Goal: Transaction & Acquisition: Purchase product/service

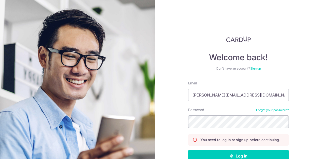
click at [263, 111] on link "Forgot your password?" at bounding box center [272, 110] width 33 height 4
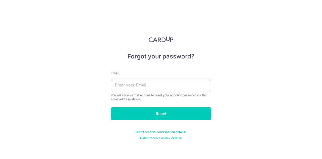
click at [122, 90] on input "text" at bounding box center [161, 84] width 101 height 13
type input "[PERSON_NAME][EMAIL_ADDRESS][DOMAIN_NAME]"
click at [111, 107] on input "Reset" at bounding box center [161, 113] width 101 height 13
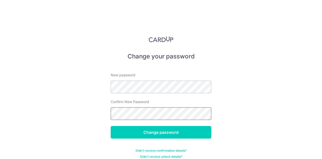
click at [111, 126] on input "Change password" at bounding box center [161, 132] width 101 height 13
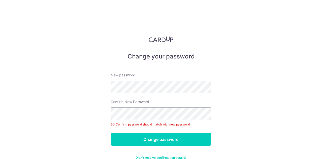
scroll to position [13, 0]
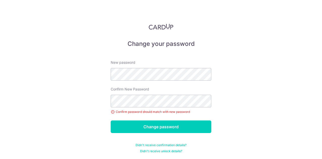
click at [145, 88] on label "Confirm New Password" at bounding box center [130, 88] width 38 height 5
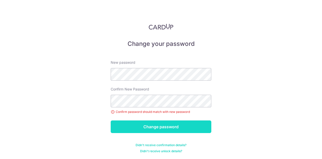
click at [150, 124] on input "Change password" at bounding box center [161, 126] width 101 height 13
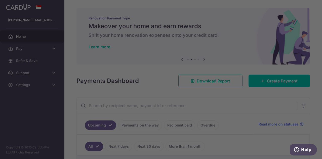
click at [224, 20] on div at bounding box center [162, 80] width 325 height 160
click at [226, 33] on div at bounding box center [162, 80] width 325 height 160
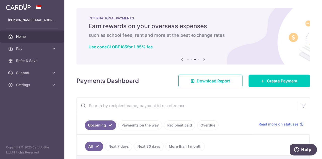
click at [172, 28] on h5 "Earn rewards on your overseas expenses" at bounding box center [192, 26] width 209 height 8
click at [204, 60] on icon at bounding box center [204, 59] width 6 height 6
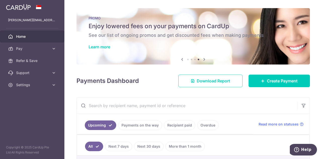
click at [234, 106] on input "text" at bounding box center [187, 105] width 221 height 16
click at [180, 60] on icon at bounding box center [182, 59] width 6 height 6
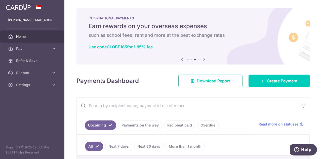
click at [180, 60] on icon at bounding box center [182, 59] width 6 height 6
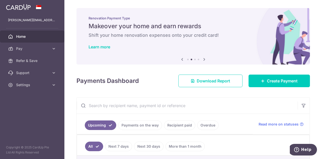
click at [180, 60] on icon at bounding box center [182, 59] width 6 height 6
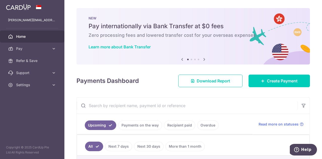
click at [180, 60] on icon at bounding box center [182, 59] width 6 height 6
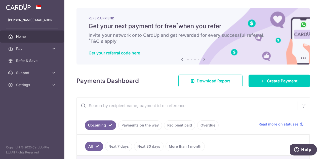
click at [166, 80] on div "Payments Dashboard Download Report Create Payment" at bounding box center [192, 79] width 233 height 15
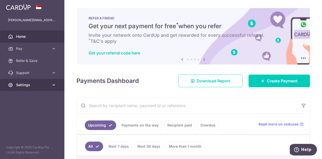
click at [25, 84] on span "Settings" at bounding box center [32, 84] width 33 height 5
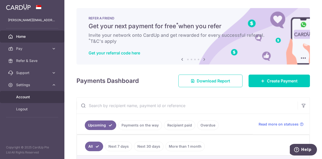
click at [24, 96] on span "Account" at bounding box center [32, 96] width 33 height 5
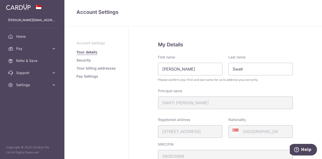
click at [87, 69] on link "Your billing addresses" at bounding box center [95, 68] width 39 height 5
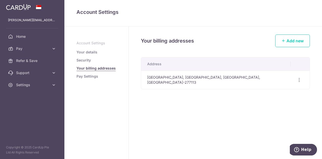
click at [85, 75] on link "Pay Settings" at bounding box center [87, 76] width 22 height 5
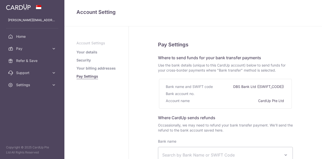
select select
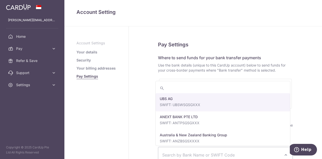
click at [237, 149] on span "Search by Bank Name or SWIFT Code" at bounding box center [225, 155] width 134 height 16
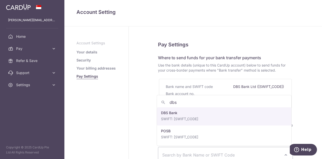
type input "dbs"
select select "6"
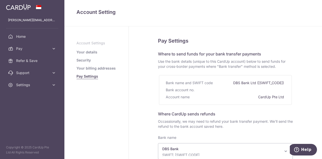
scroll to position [90, 0]
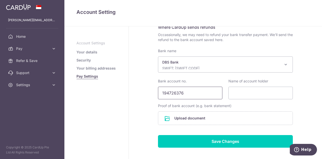
type input "194726376"
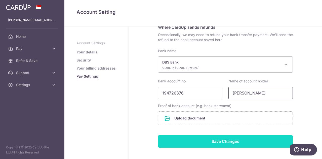
type input "[PERSON_NAME]"
click at [206, 141] on input "Save Changes" at bounding box center [225, 141] width 135 height 13
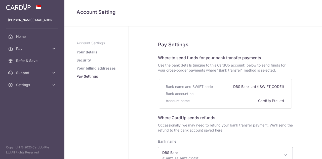
select select "6"
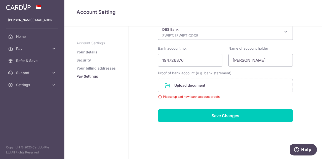
scroll to position [7, 0]
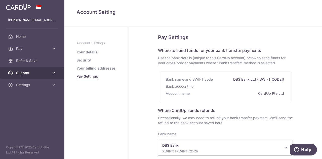
click at [35, 71] on span "Support" at bounding box center [32, 72] width 33 height 5
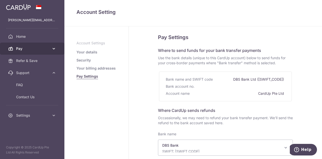
click at [32, 51] on span "Pay" at bounding box center [32, 48] width 33 height 5
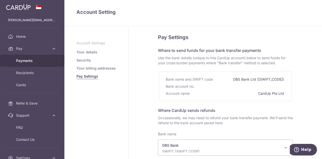
click at [30, 64] on link "Payments" at bounding box center [32, 61] width 64 height 12
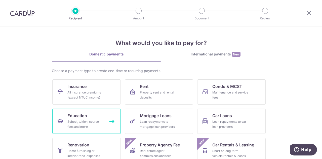
click at [84, 119] on div "School, tuition, course fees and more" at bounding box center [85, 124] width 36 height 10
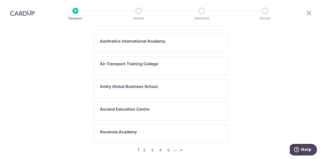
scroll to position [302, 0]
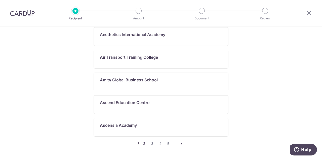
click at [144, 140] on link "2" at bounding box center [144, 143] width 6 height 6
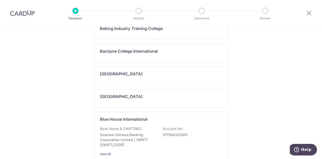
scroll to position [0, 0]
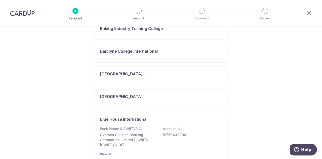
scroll to position [341, 0]
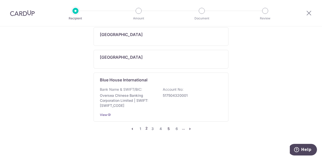
click at [166, 125] on link "5" at bounding box center [169, 128] width 6 height 6
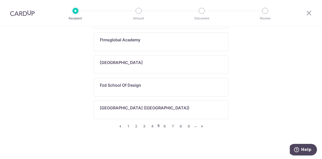
scroll to position [0, 0]
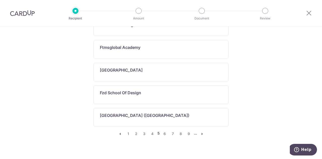
scroll to position [311, 0]
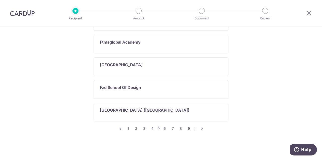
click at [188, 128] on link "9" at bounding box center [189, 128] width 6 height 6
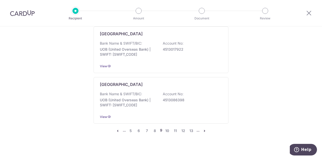
scroll to position [338, 0]
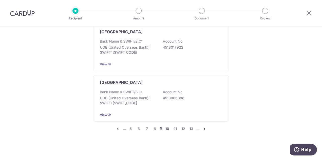
click at [166, 125] on link "10" at bounding box center [167, 128] width 6 height 6
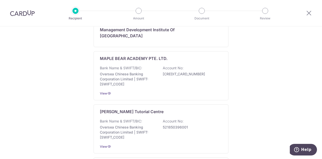
scroll to position [0, 0]
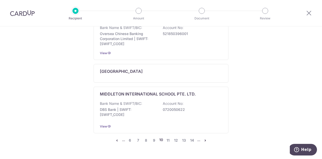
scroll to position [432, 0]
click at [191, 137] on link "14" at bounding box center [192, 140] width 6 height 6
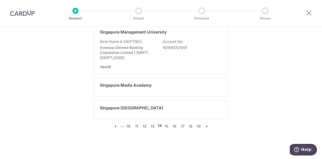
scroll to position [0, 0]
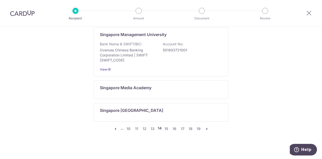
scroll to position [347, 0]
click at [166, 125] on link "15" at bounding box center [166, 128] width 6 height 6
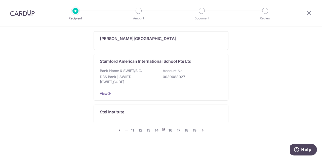
scroll to position [0, 0]
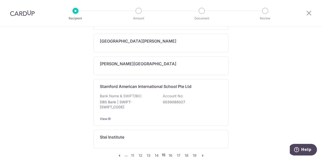
scroll to position [332, 0]
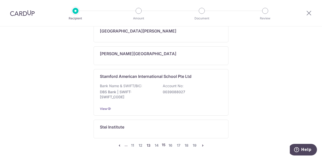
click at [146, 142] on link "13" at bounding box center [149, 145] width 6 height 6
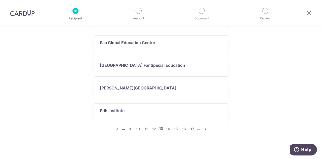
scroll to position [311, 0]
click at [194, 125] on ul "... 9 10 11 12 13 14 15 16 17 ..." at bounding box center [161, 128] width 94 height 6
click at [192, 125] on link "17" at bounding box center [192, 128] width 6 height 6
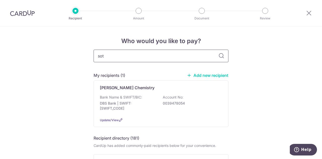
type input "sota"
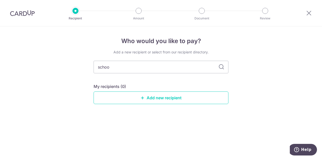
type input "school"
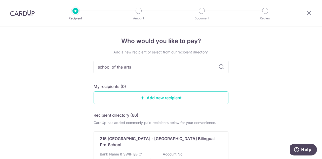
type input "school of the arts"
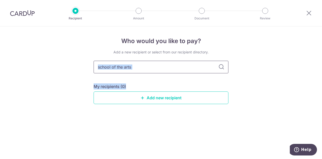
drag, startPoint x: 259, startPoint y: 77, endPoint x: 177, endPoint y: 67, distance: 82.9
click at [177, 67] on div "Who would you like to pay? Add a new recipient or select from our recipient dir…" at bounding box center [161, 92] width 322 height 132
click at [177, 67] on input "school of the arts" at bounding box center [161, 67] width 135 height 13
type input "s"
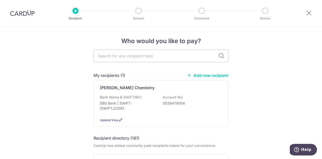
click at [23, 14] on img at bounding box center [22, 13] width 25 height 6
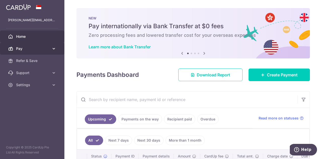
click at [31, 51] on link "Pay" at bounding box center [32, 48] width 64 height 12
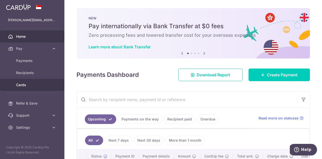
click at [29, 84] on span "Cards" at bounding box center [32, 84] width 33 height 5
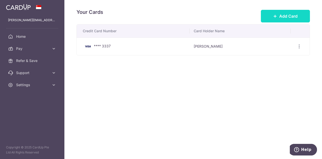
click at [276, 20] on button "Add Card" at bounding box center [285, 16] width 49 height 13
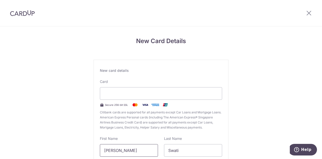
click at [133, 151] on input "Satya Sahu" at bounding box center [129, 150] width 58 height 13
drag, startPoint x: 133, startPoint y: 151, endPoint x: 81, endPoint y: 115, distance: 63.6
click at [81, 115] on div "New Card Details New card details Card Secure 256-bit SSL Citibank cards are su…" at bounding box center [161, 131] width 322 height 211
type input "Swati Satya"
type input "Sahu"
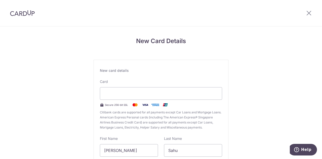
scroll to position [78, 0]
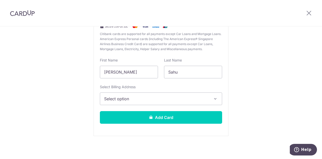
click at [130, 102] on button "Select option" at bounding box center [161, 98] width 122 height 13
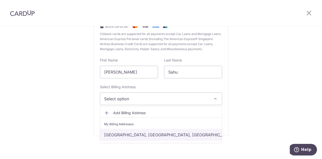
click at [124, 137] on link "Ridgewood, Singapore, Singapore, Singapore-277113" at bounding box center [161, 134] width 122 height 12
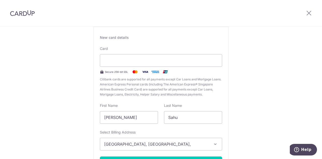
scroll to position [75, 0]
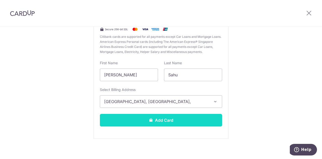
click at [191, 120] on button "Add Card" at bounding box center [161, 120] width 122 height 13
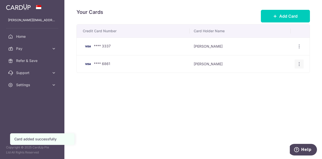
click at [300, 49] on icon "button" at bounding box center [298, 46] width 5 height 5
click at [155, 117] on div "Your Cards Add Card Credit Card Number Card Holder Name **** 3337 [PERSON_NAME]…" at bounding box center [192, 79] width 257 height 159
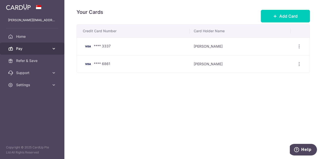
click at [34, 50] on span "Pay" at bounding box center [32, 48] width 33 height 5
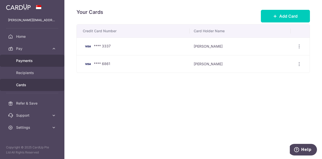
click at [38, 60] on span "Payments" at bounding box center [32, 60] width 33 height 5
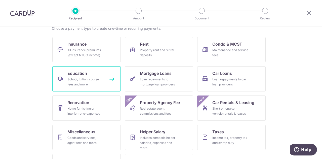
scroll to position [50, 0]
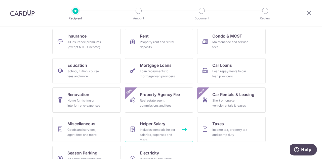
click at [173, 132] on div "Includes domestic helper salaries, expenses and more" at bounding box center [158, 134] width 36 height 15
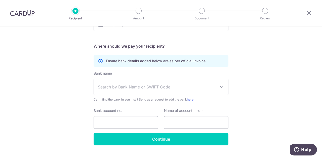
scroll to position [101, 0]
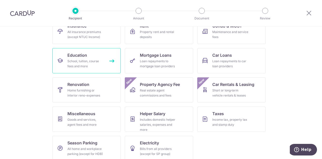
scroll to position [66, 0]
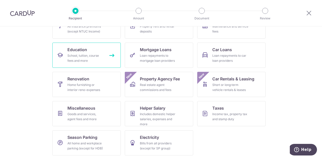
click at [96, 63] on link "Education School, tuition, course fees and more" at bounding box center [86, 54] width 68 height 25
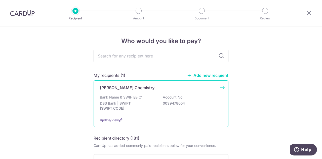
click at [135, 99] on p "Bank Name & SWIFT/BIC:" at bounding box center [121, 97] width 42 height 5
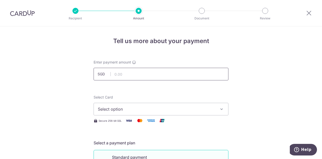
click at [136, 78] on input "text" at bounding box center [161, 74] width 135 height 13
drag, startPoint x: 264, startPoint y: 85, endPoint x: 252, endPoint y: 89, distance: 12.1
drag, startPoint x: 128, startPoint y: 72, endPoint x: 108, endPoint y: 74, distance: 21.0
click at [108, 74] on div "SGD 480.00 480.00" at bounding box center [161, 74] width 135 height 13
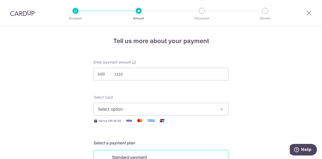
type input "1,320.00"
click at [131, 109] on span "Select option" at bounding box center [156, 109] width 117 height 6
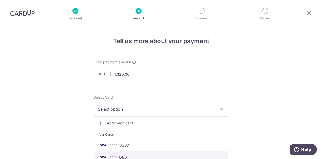
click at [127, 154] on span "**** 6861" at bounding box center [119, 157] width 19 height 6
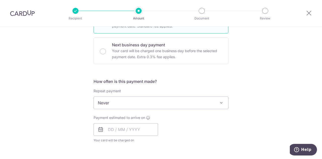
scroll to position [151, 0]
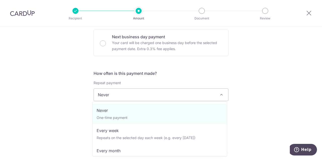
click at [190, 96] on span "Never" at bounding box center [161, 94] width 134 height 12
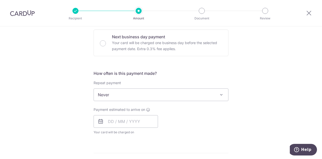
click at [255, 108] on div "Tell us more about your payment Enter payment amount SGD 1,320.00 1320.00 Selec…" at bounding box center [161, 103] width 322 height 455
click at [108, 118] on input "text" at bounding box center [126, 121] width 64 height 13
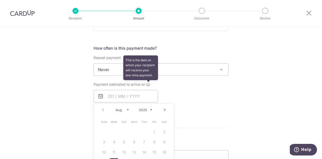
click at [146, 84] on icon at bounding box center [148, 84] width 4 height 4
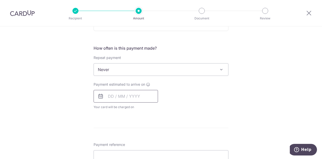
click at [107, 94] on input "text" at bounding box center [126, 96] width 64 height 13
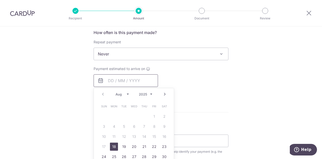
scroll to position [226, 0]
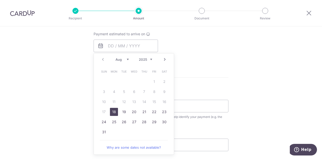
click at [112, 114] on link "18" at bounding box center [114, 112] width 8 height 8
type input "18/08/2025"
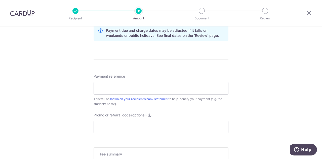
scroll to position [276, 0]
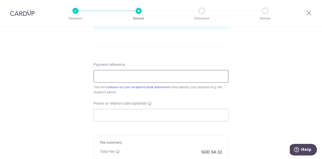
click at [150, 77] on input "Payment reference" at bounding box center [161, 76] width 135 height 13
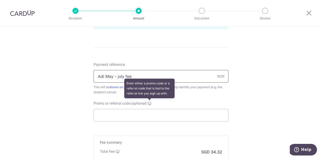
type input "Adi May - july fee"
click at [148, 103] on icon at bounding box center [150, 103] width 4 height 4
click at [148, 109] on input "Promo or referral code (optional) Enter either a promo code or a referral code …" at bounding box center [161, 115] width 135 height 13
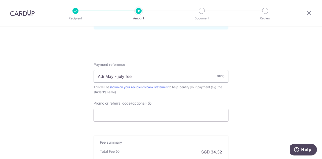
click at [146, 113] on input "Promo or referral code (optional) Enter either a promo code or a referral code …" at bounding box center [161, 115] width 135 height 13
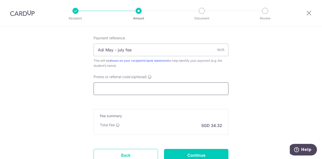
scroll to position [327, 0]
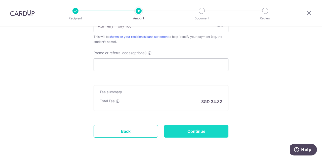
click at [197, 131] on input "Continue" at bounding box center [196, 131] width 64 height 13
type input "Create Schedule"
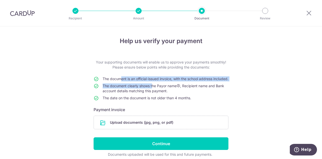
drag, startPoint x: 116, startPoint y: 77, endPoint x: 151, endPoint y: 89, distance: 36.2
click at [151, 89] on tbody "The document is an official-issued invoice, with the school address included. T…" at bounding box center [161, 89] width 135 height 26
click at [151, 89] on span "The document clearly shows the Payor name , Recipient name and Bank account det…" at bounding box center [163, 87] width 121 height 9
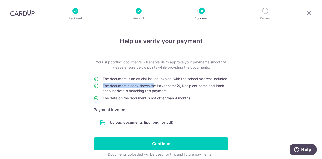
drag, startPoint x: 151, startPoint y: 89, endPoint x: 118, endPoint y: 82, distance: 34.5
click at [118, 82] on tbody "The document is an official-issued invoice, with the school address included. T…" at bounding box center [161, 89] width 135 height 26
click at [118, 82] on td "The document is an official-issued invoice, with the school address included." at bounding box center [166, 79] width 126 height 7
drag, startPoint x: 122, startPoint y: 83, endPoint x: 155, endPoint y: 93, distance: 34.2
click at [155, 93] on tbody "The document is an official-issued invoice, with the school address included. T…" at bounding box center [161, 89] width 135 height 26
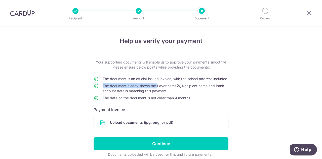
scroll to position [26, 0]
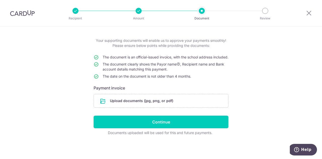
click at [150, 90] on h6 "Payment invoice" at bounding box center [161, 88] width 135 height 6
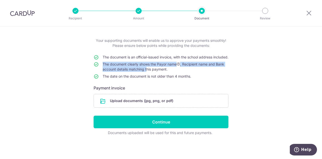
drag, startPoint x: 143, startPoint y: 62, endPoint x: 145, endPoint y: 67, distance: 5.6
click at [145, 67] on tbody "The document is an official-issued invoice, with the school address included. T…" at bounding box center [161, 68] width 135 height 26
click at [145, 67] on td "The document clearly shows the Payor name , Recipient name and Bank account det…" at bounding box center [166, 68] width 126 height 12
click at [147, 66] on span "The document clearly shows the Payor name , Recipient name and Bank account det…" at bounding box center [163, 66] width 121 height 9
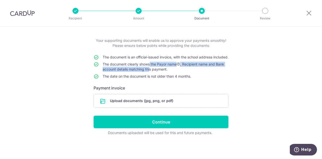
drag, startPoint x: 147, startPoint y: 67, endPoint x: 149, endPoint y: 71, distance: 4.5
click at [149, 71] on td "The document clearly shows the Payor name , Recipient name and Bank account det…" at bounding box center [166, 68] width 126 height 12
click at [149, 71] on span "The document clearly shows the Payor name , Recipient name and Bank account det…" at bounding box center [163, 66] width 121 height 9
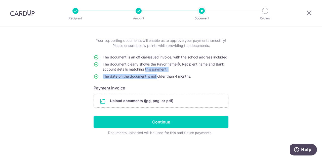
drag, startPoint x: 149, startPoint y: 71, endPoint x: 154, endPoint y: 78, distance: 8.7
click at [154, 78] on tbody "The document is an official-issued invoice, with the school address included. T…" at bounding box center [161, 68] width 135 height 26
click at [154, 78] on span "The date on the document is not older than 4 months." at bounding box center [147, 76] width 88 height 4
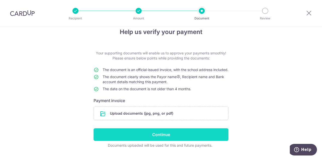
scroll to position [0, 0]
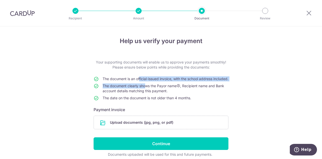
drag, startPoint x: 138, startPoint y: 81, endPoint x: 142, endPoint y: 93, distance: 13.1
click at [142, 93] on tbody "The document is an official-issued invoice, with the school address included. T…" at bounding box center [161, 89] width 135 height 26
click at [142, 93] on td "The document clearly shows the Payor name , Recipient name and Bank account det…" at bounding box center [166, 89] width 126 height 12
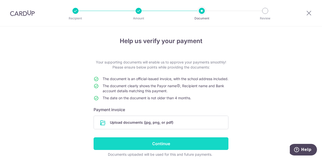
click at [151, 150] on input "Continue" at bounding box center [161, 143] width 135 height 13
